Goal: Information Seeking & Learning: Check status

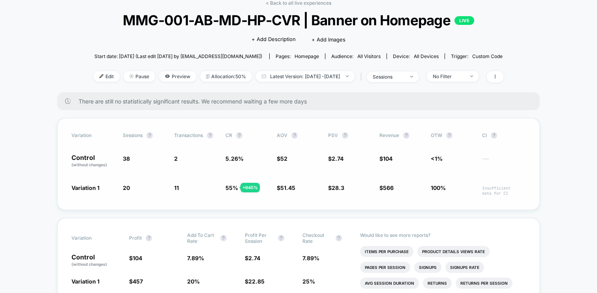
scroll to position [38, 0]
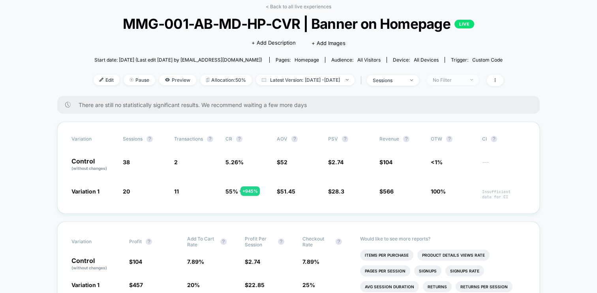
click at [470, 84] on span "No Filter" at bounding box center [453, 80] width 52 height 11
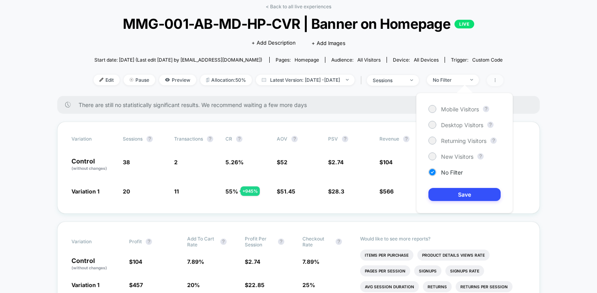
click at [504, 81] on span at bounding box center [495, 80] width 17 height 11
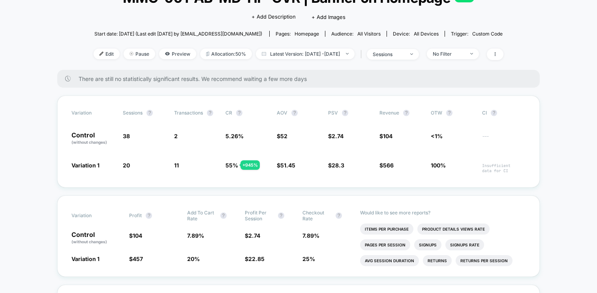
scroll to position [65, 0]
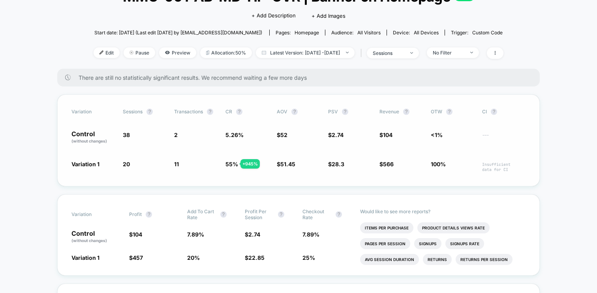
click at [492, 166] on span "Insufficient data for CI" at bounding box center [503, 167] width 43 height 10
click at [492, 169] on span "Insufficient data for CI" at bounding box center [503, 167] width 43 height 10
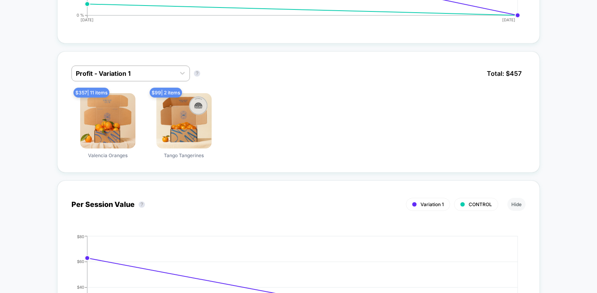
scroll to position [493, 0]
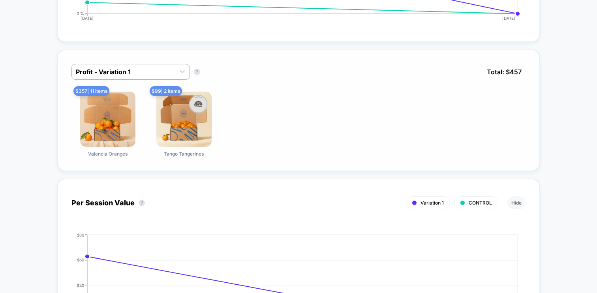
click at [243, 113] on div "$ 357 | 11 items Valencia Oranges $ 99 | 2 items Tango Tangerines" at bounding box center [298, 124] width 454 height 65
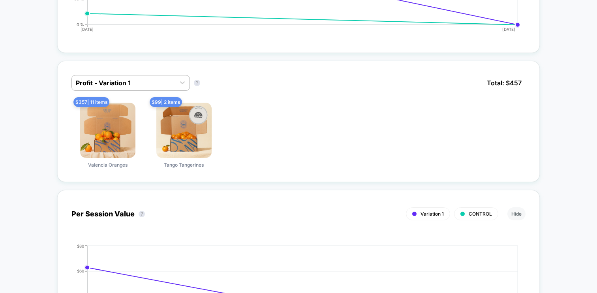
scroll to position [0, 0]
